Goal: Check status: Check status

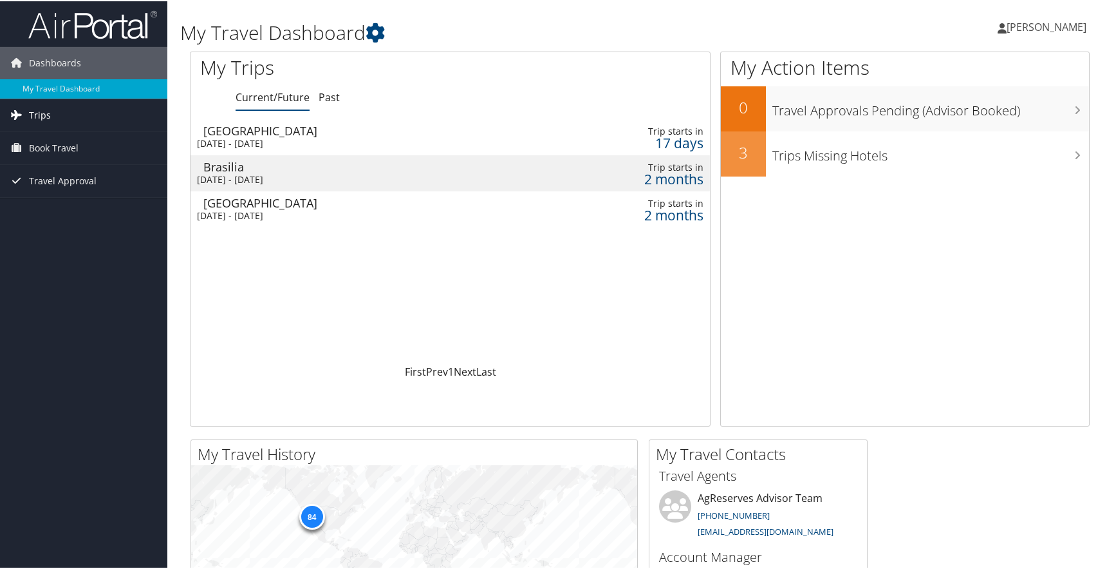
click at [43, 121] on span "Trips" at bounding box center [40, 114] width 22 height 32
click at [66, 145] on link "Current/Future Trips" at bounding box center [83, 139] width 167 height 19
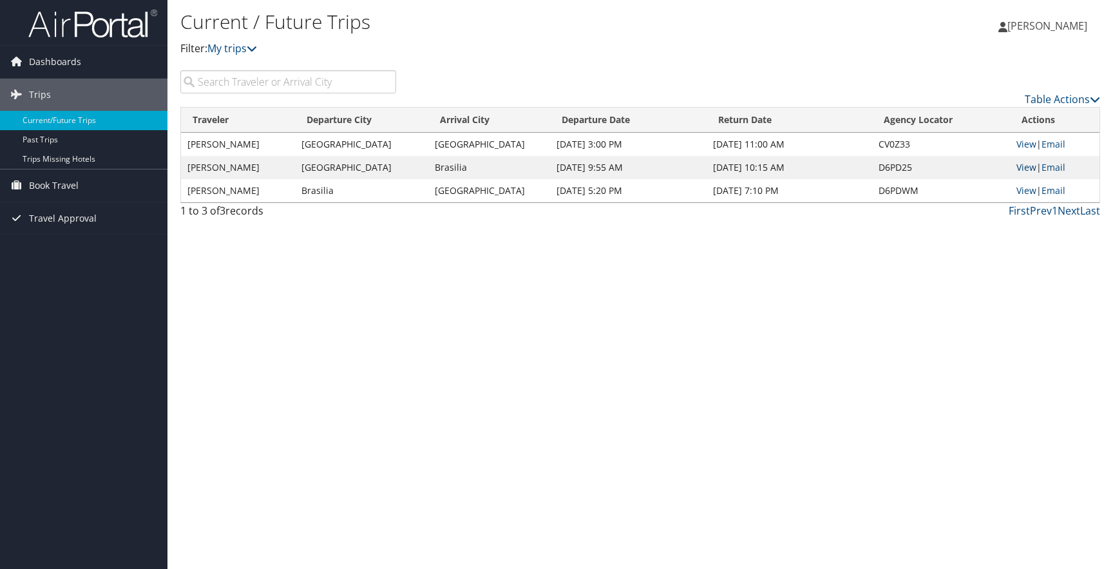
click at [1029, 171] on link "View" at bounding box center [1026, 167] width 20 height 12
click at [1019, 189] on link "View" at bounding box center [1026, 190] width 20 height 12
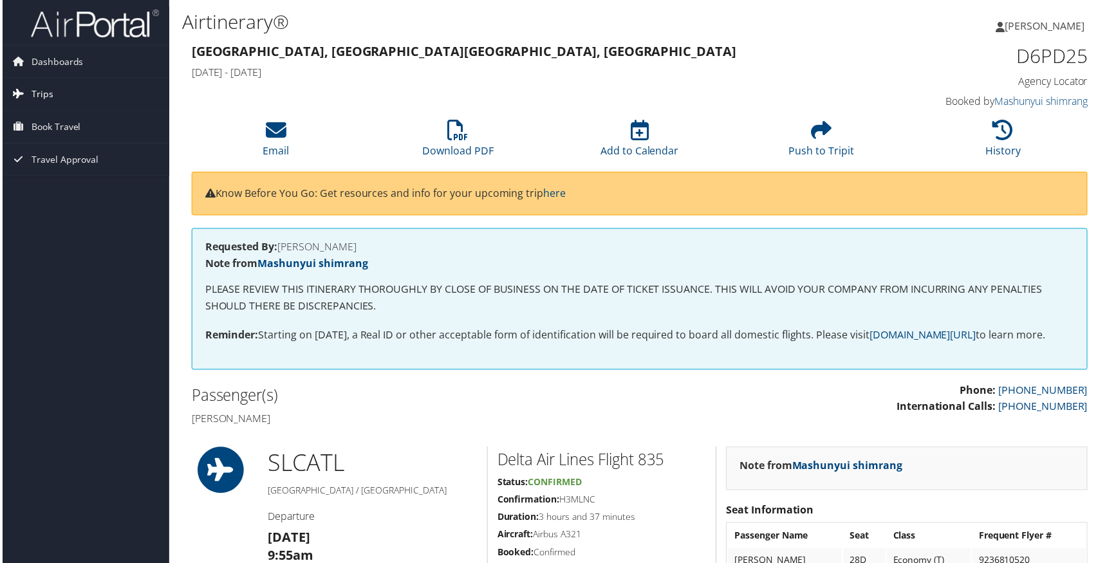
click at [49, 89] on span "Trips" at bounding box center [40, 95] width 22 height 32
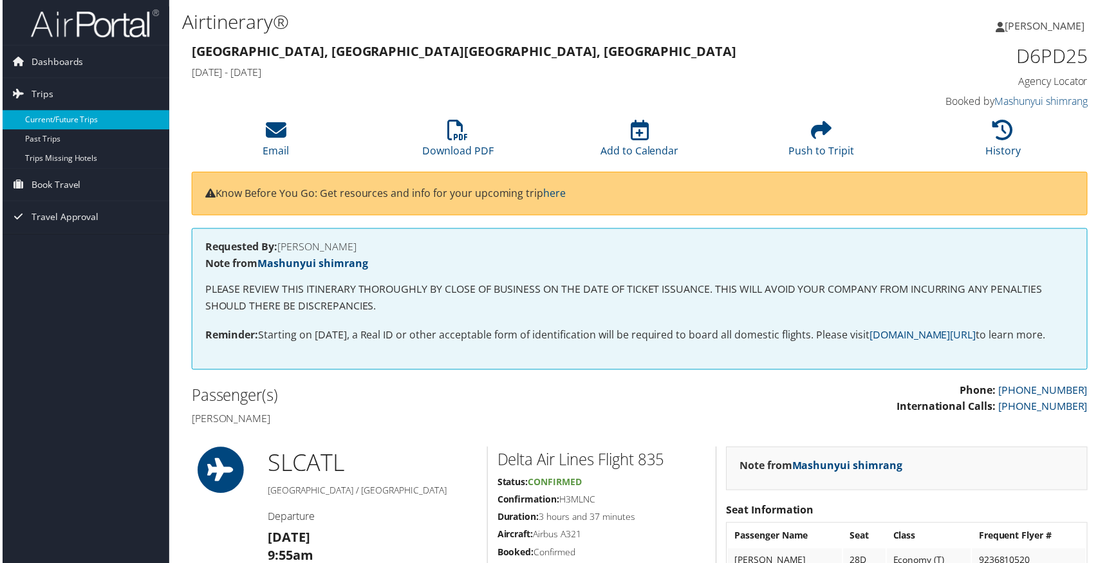
click at [41, 123] on link "Current/Future Trips" at bounding box center [83, 120] width 167 height 19
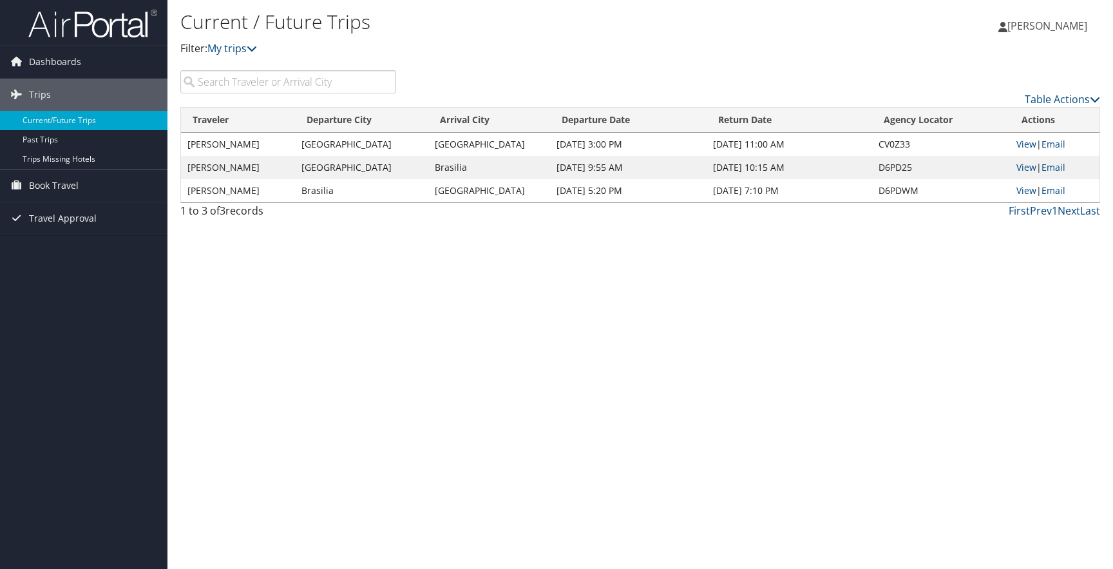
click at [974, 205] on div "First Prev 1 Next Last" at bounding box center [757, 210] width 685 height 15
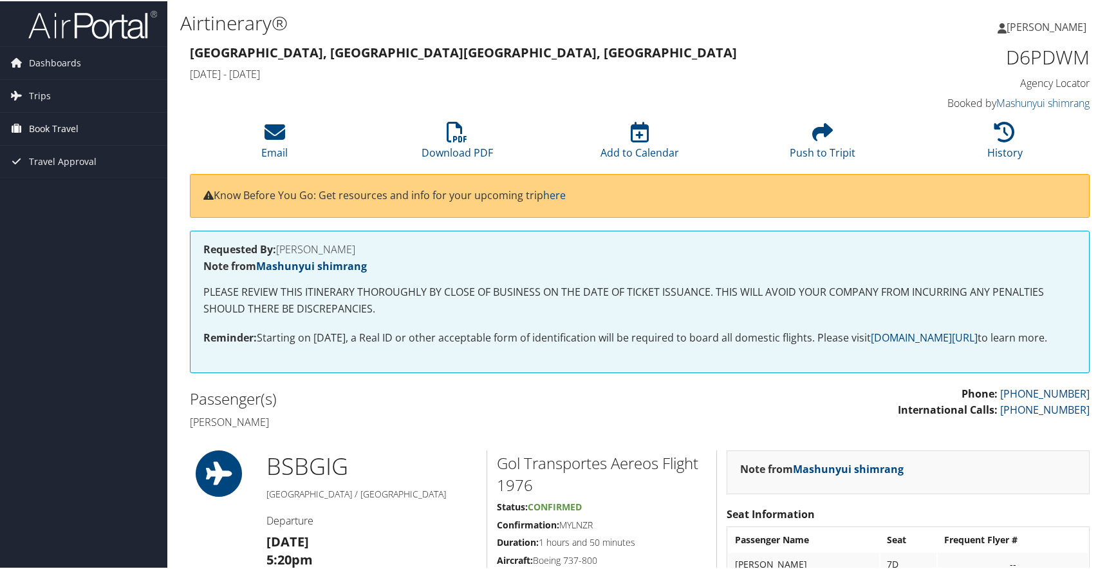
click at [61, 127] on span "Book Travel" at bounding box center [54, 127] width 50 height 32
